Goal: Transaction & Acquisition: Purchase product/service

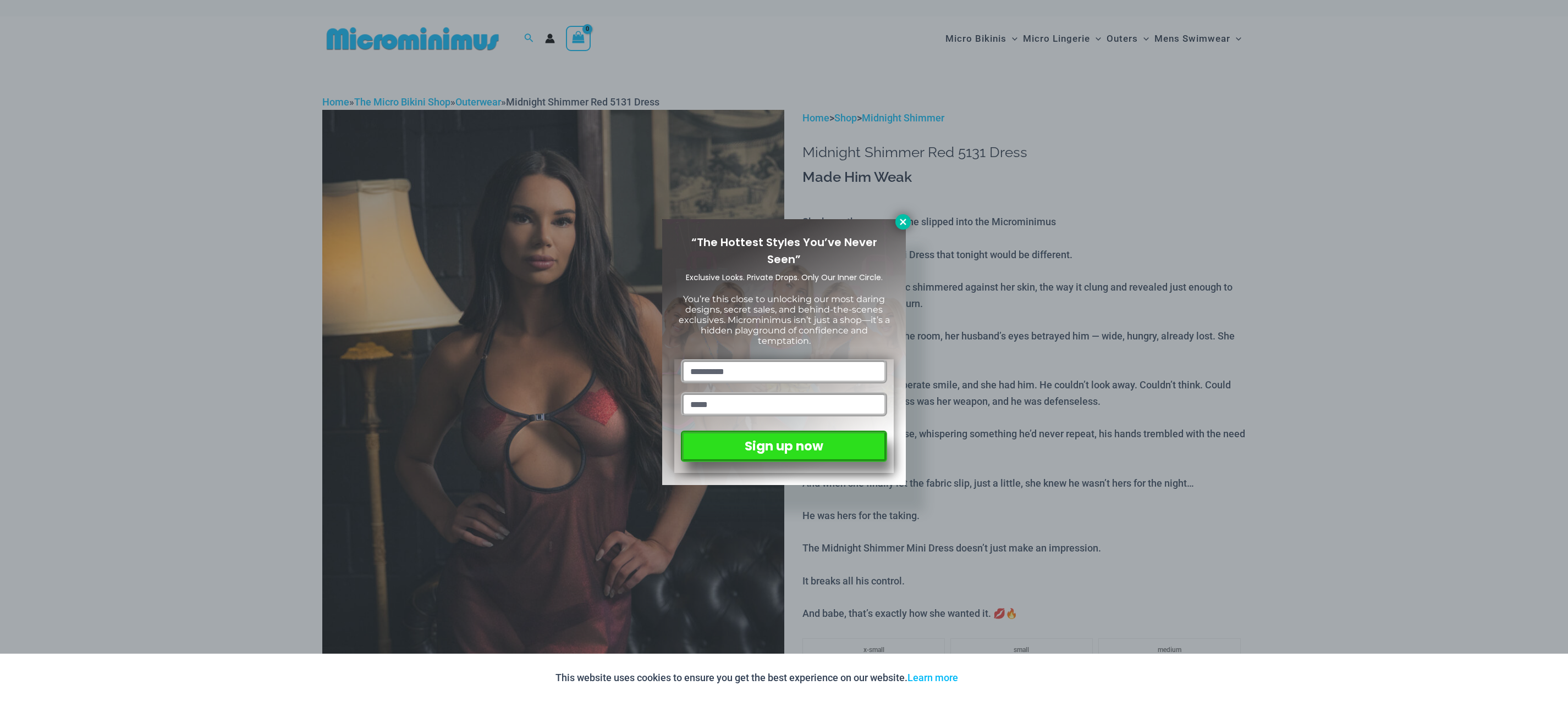
click at [904, 222] on icon at bounding box center [903, 222] width 6 height 6
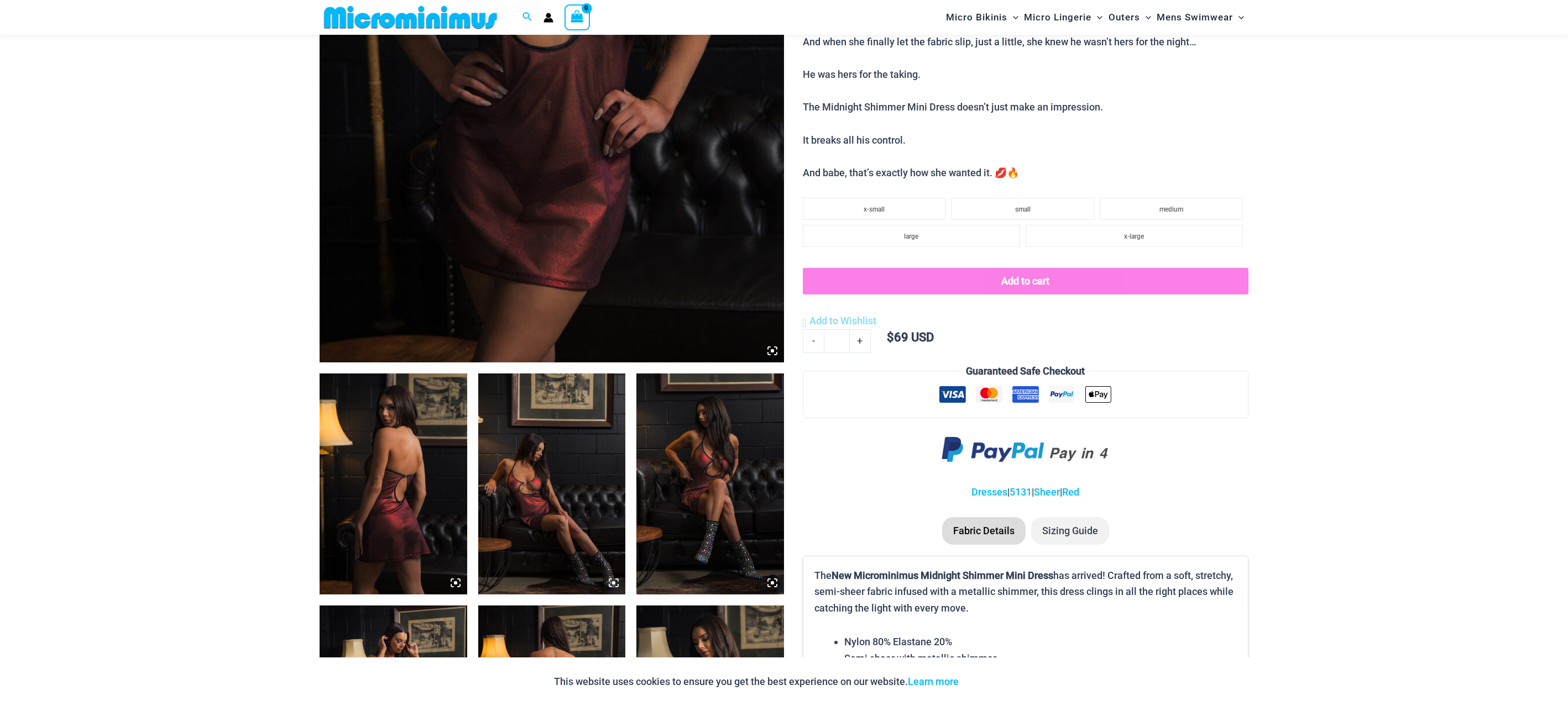
scroll to position [487, 0]
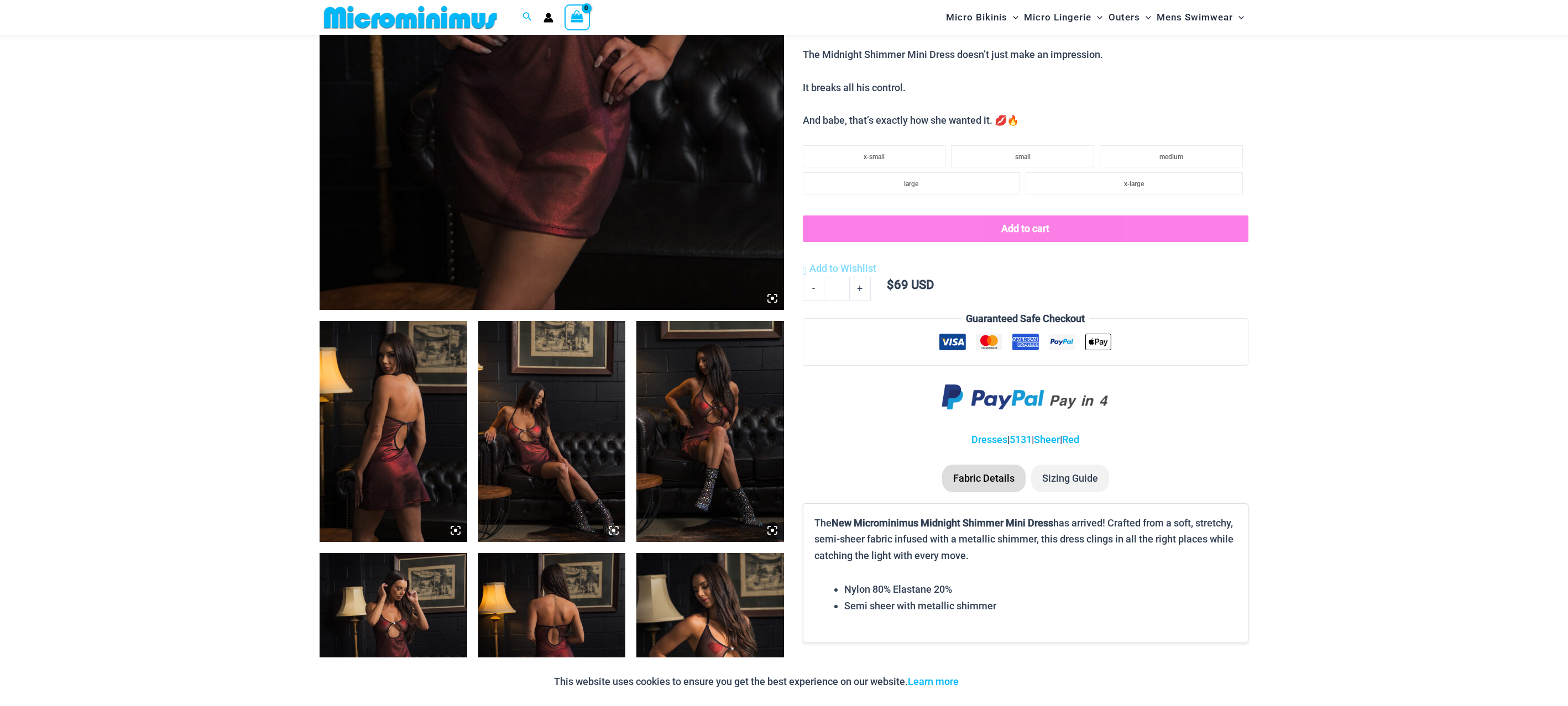
click at [519, 454] on img at bounding box center [552, 431] width 147 height 221
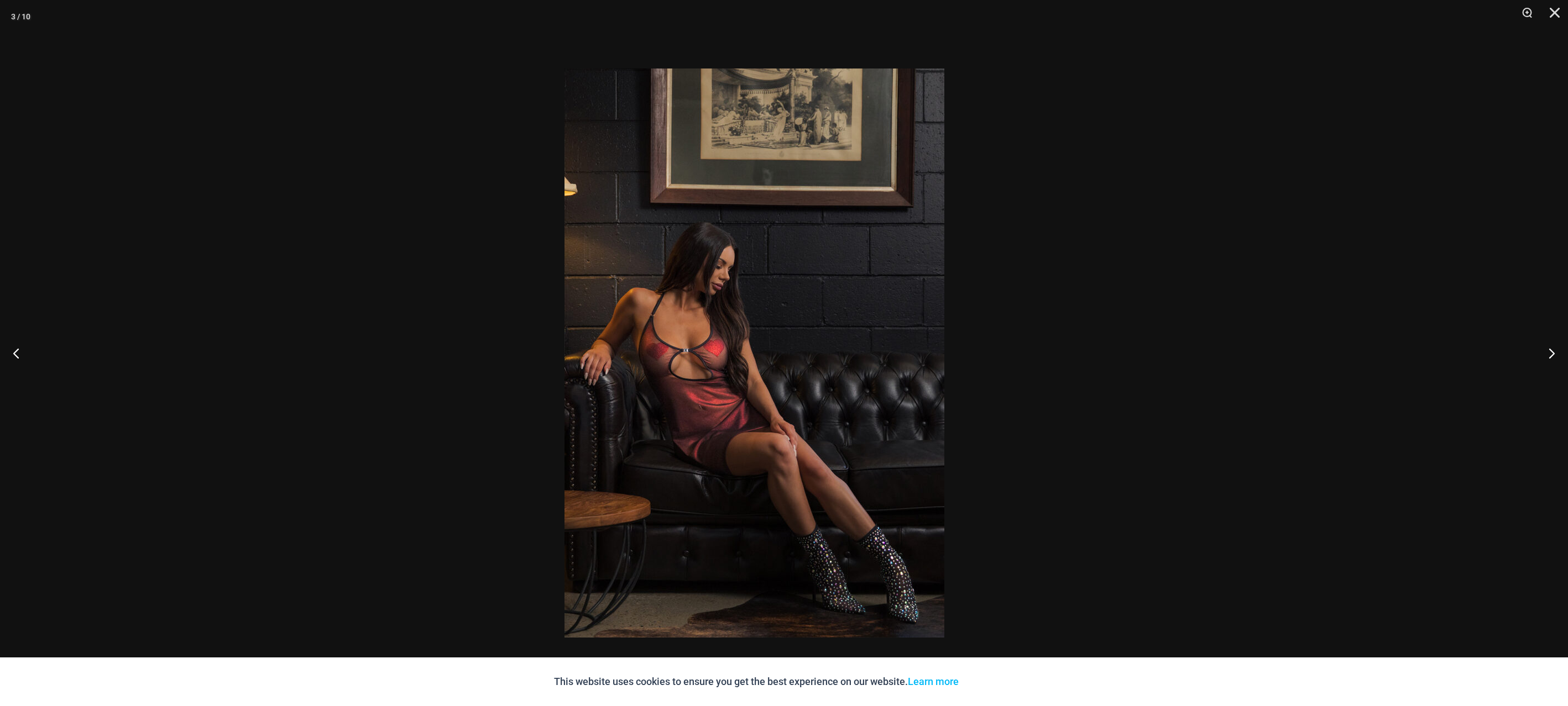
click at [1066, 296] on div at bounding box center [754, 353] width 1568 height 706
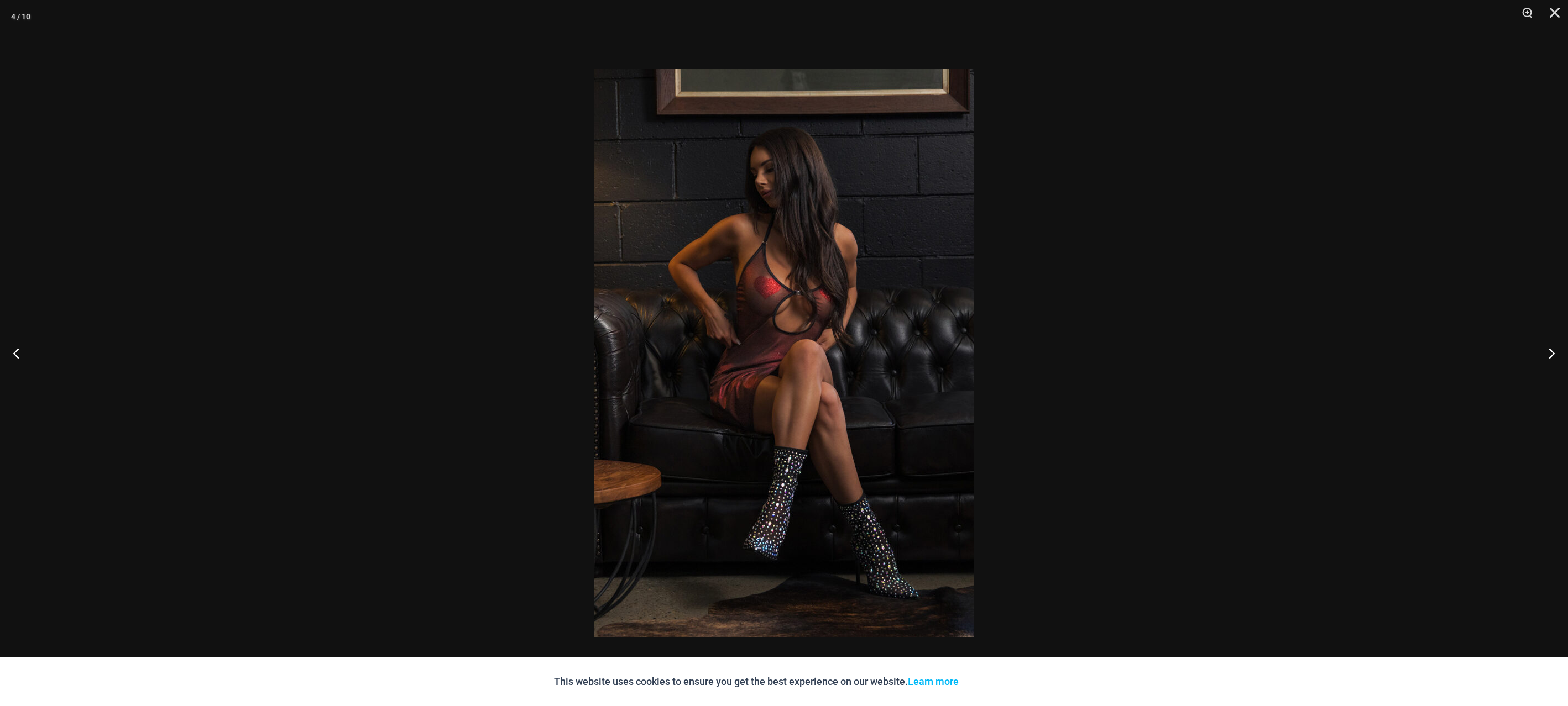
click at [1327, 298] on div at bounding box center [784, 353] width 1568 height 706
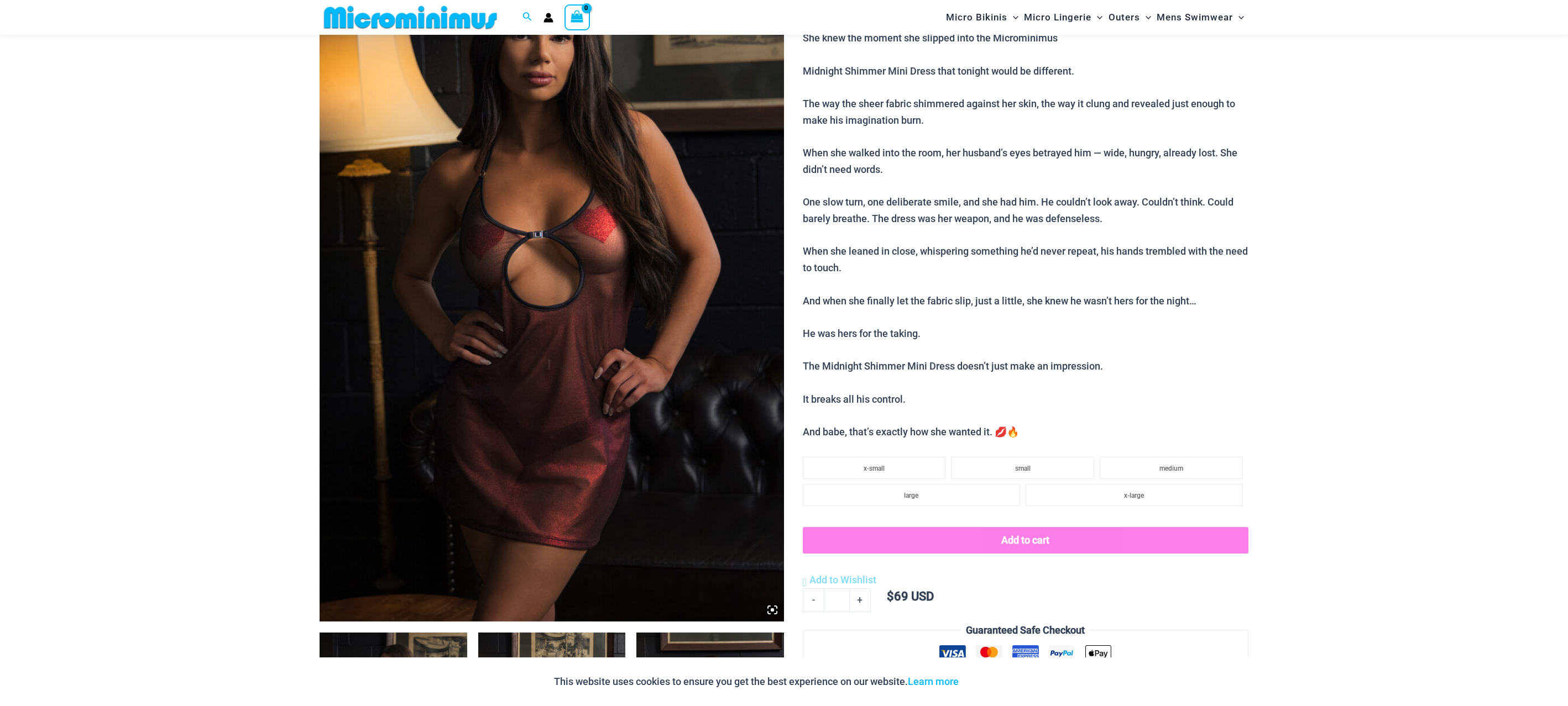
scroll to position [155, 0]
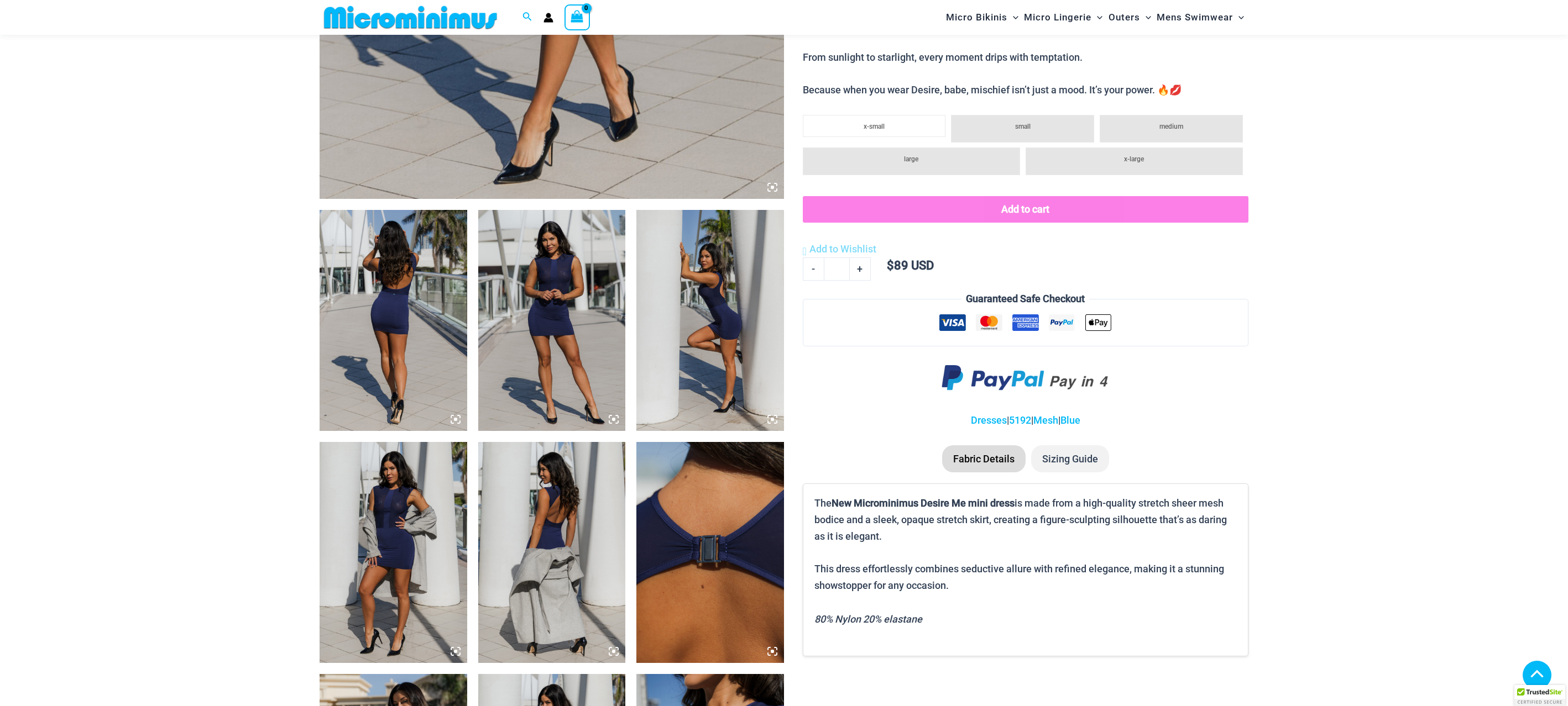
scroll to position [599, 0]
click at [401, 312] on img at bounding box center [393, 320] width 147 height 221
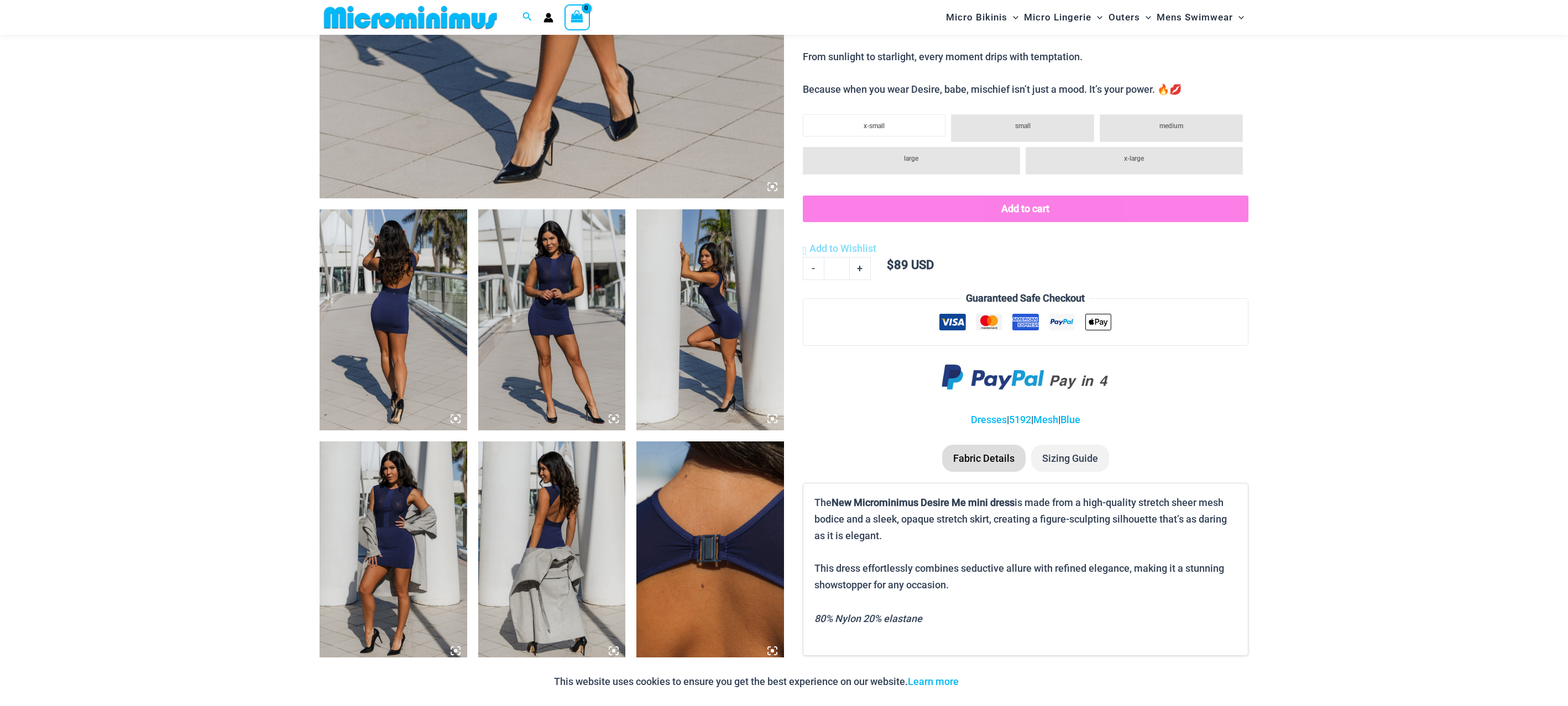
click at [378, 320] on img at bounding box center [393, 320] width 147 height 221
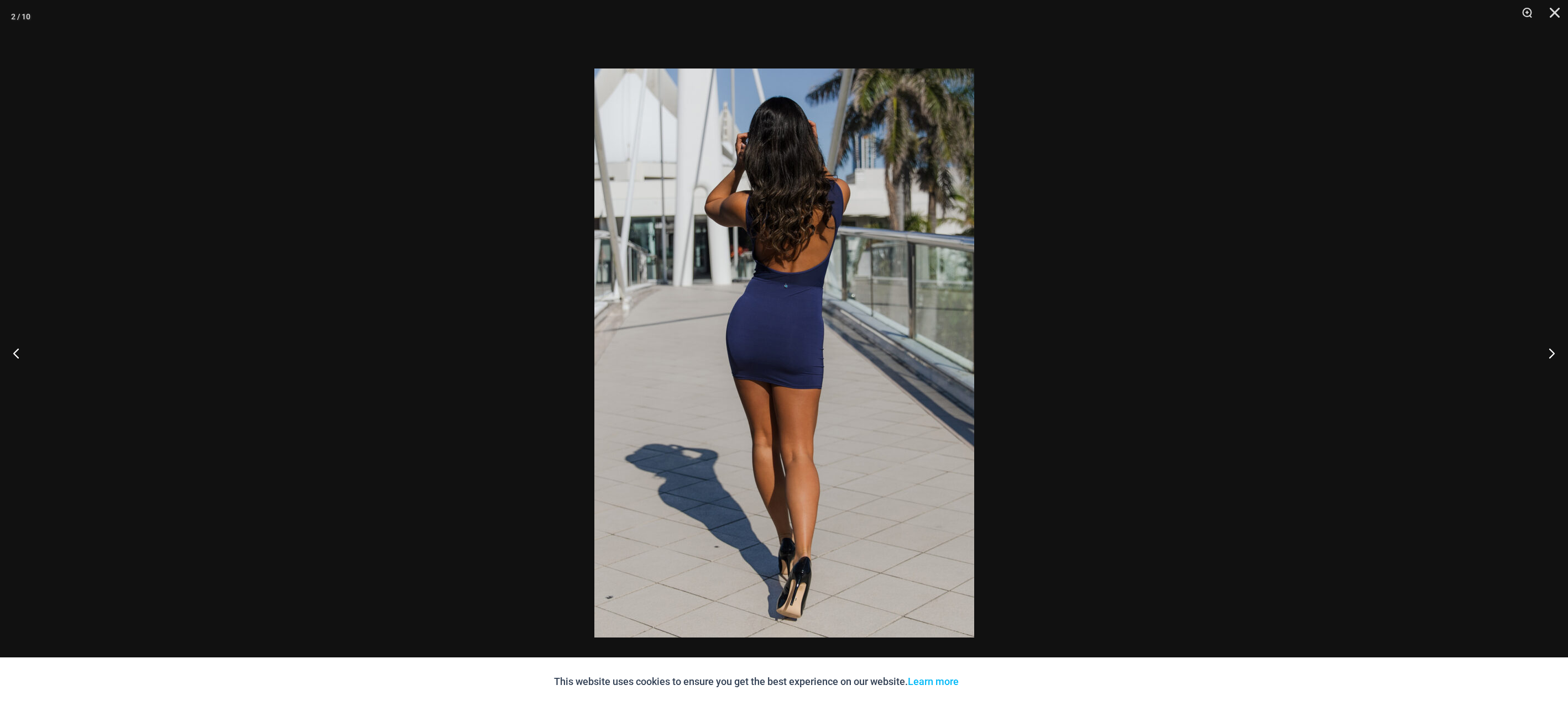
click at [1171, 98] on div at bounding box center [784, 353] width 1568 height 706
